Goal: Book appointment/travel/reservation

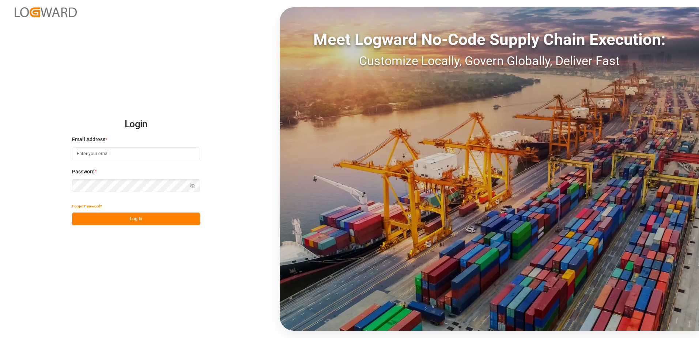
click at [121, 150] on input at bounding box center [136, 153] width 128 height 13
click at [114, 153] on input "[DOMAIN_NAME]" at bounding box center [136, 153] width 128 height 13
type input "[EMAIL_ADDRESS][PERSON_NAME][DOMAIN_NAME]"
click at [192, 186] on icon "button" at bounding box center [192, 185] width 1 height 1
click at [141, 218] on button "Log In" at bounding box center [136, 218] width 128 height 13
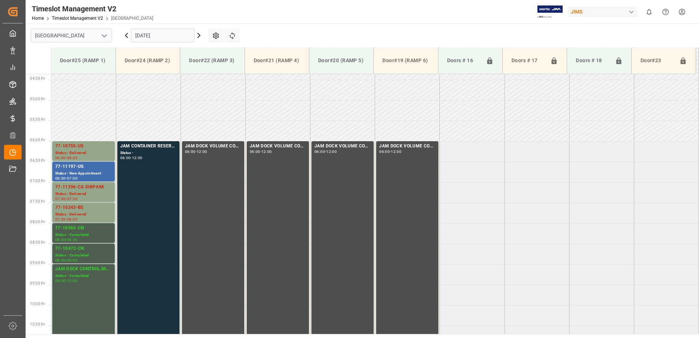
scroll to position [149, 0]
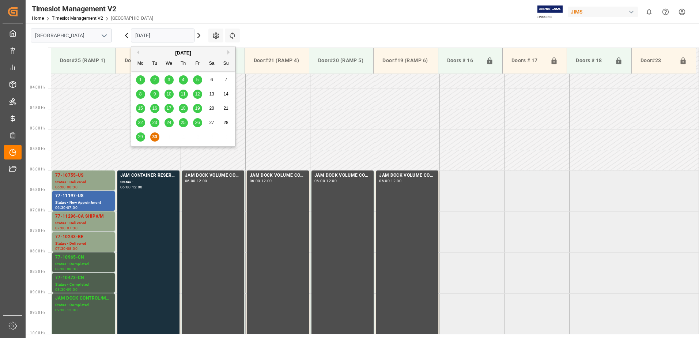
click at [169, 31] on input "[DATE]" at bounding box center [163, 36] width 64 height 14
click at [229, 52] on button "Next Month" at bounding box center [229, 52] width 4 height 4
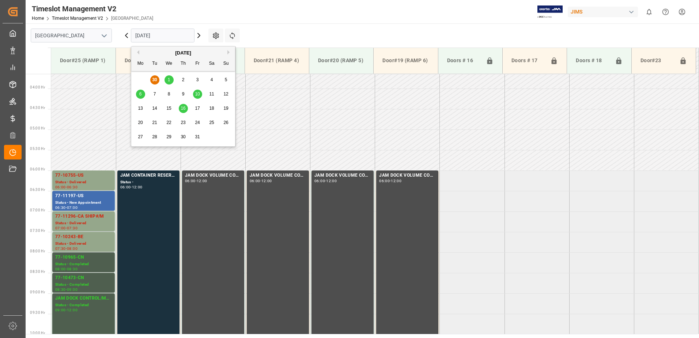
click at [168, 77] on span "1" at bounding box center [169, 79] width 3 height 5
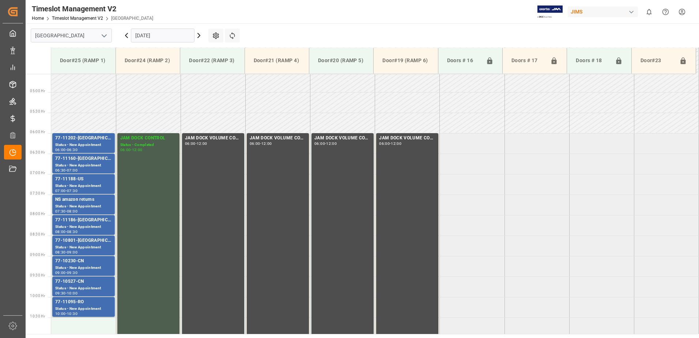
scroll to position [186, 0]
click at [98, 140] on div "77-11202-[GEOGRAPHIC_DATA]" at bounding box center [83, 138] width 57 height 7
click at [98, 161] on div "77-11160-[GEOGRAPHIC_DATA]" at bounding box center [83, 159] width 57 height 7
click at [102, 182] on div "77-11188-US" at bounding box center [83, 179] width 57 height 7
click at [102, 202] on div "NS amazon returns" at bounding box center [83, 200] width 57 height 7
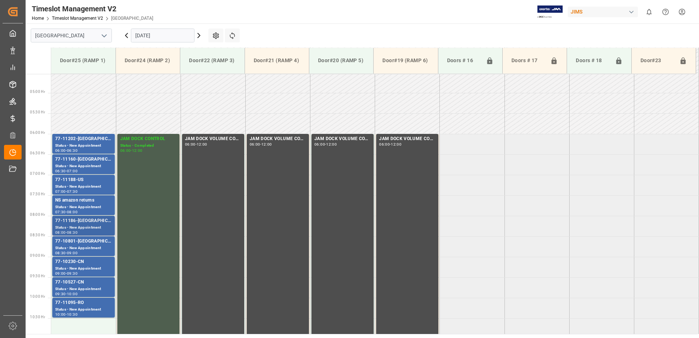
click at [103, 221] on div "77-11186-[GEOGRAPHIC_DATA]" at bounding box center [83, 220] width 57 height 7
click at [101, 241] on div "77-10801-[GEOGRAPHIC_DATA]" at bounding box center [83, 241] width 57 height 7
click at [105, 264] on div "77-10230-CN" at bounding box center [83, 261] width 57 height 7
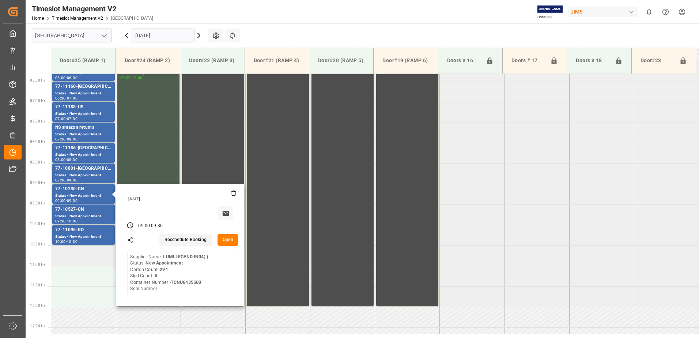
scroll to position [259, 0]
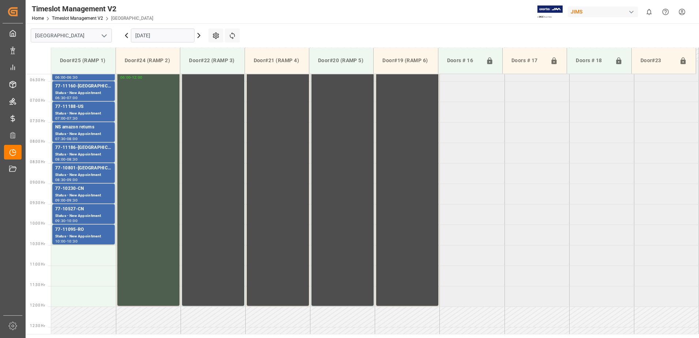
click at [106, 212] on div "77-10527-CN" at bounding box center [83, 208] width 57 height 7
click at [109, 232] on div "77-11095-RO" at bounding box center [83, 229] width 57 height 7
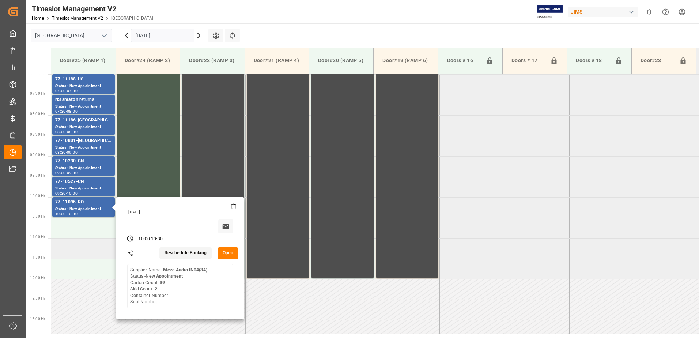
scroll to position [222, 0]
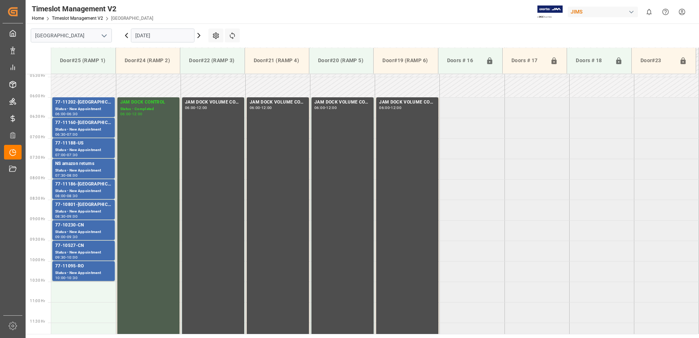
click at [108, 103] on div "77-11202-[GEOGRAPHIC_DATA]" at bounding box center [83, 102] width 57 height 7
